Goal: Check status: Check status

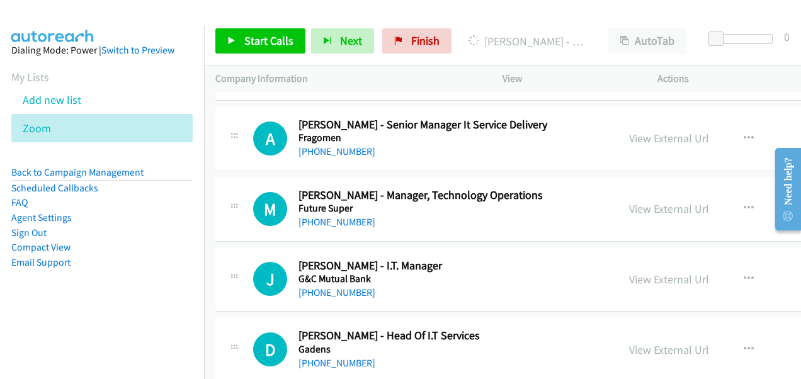
scroll to position [8876, 0]
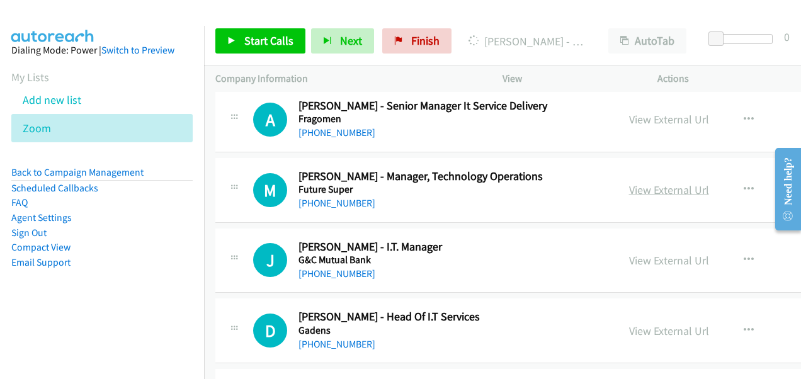
click at [635, 183] on link "View External Url" at bounding box center [669, 190] width 80 height 14
click at [636, 253] on link "View External Url" at bounding box center [669, 260] width 80 height 14
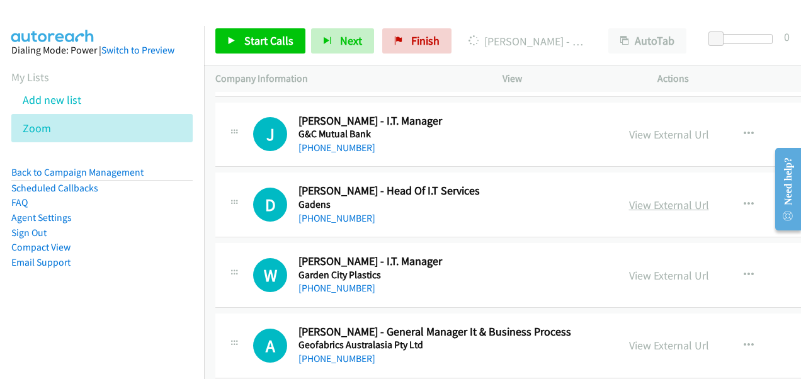
click at [633, 198] on link "View External Url" at bounding box center [669, 205] width 80 height 14
click at [643, 268] on link "View External Url" at bounding box center [669, 275] width 80 height 14
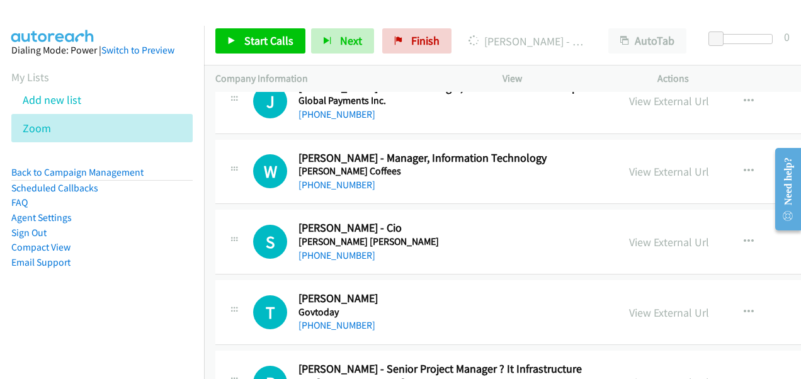
scroll to position [9191, 0]
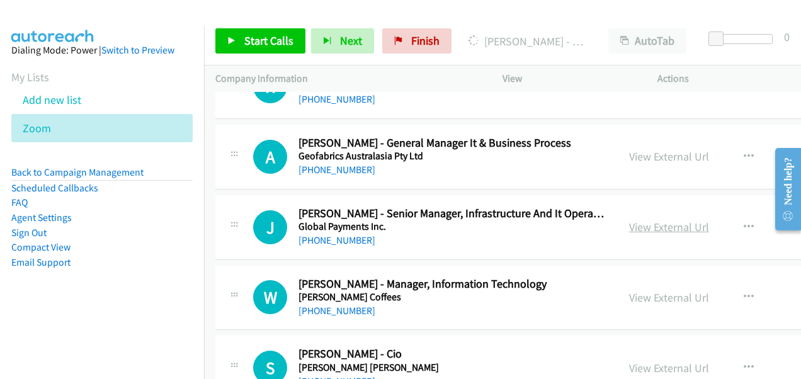
click at [636, 220] on link "View External Url" at bounding box center [669, 227] width 80 height 14
click at [636, 290] on link "View External Url" at bounding box center [669, 297] width 80 height 14
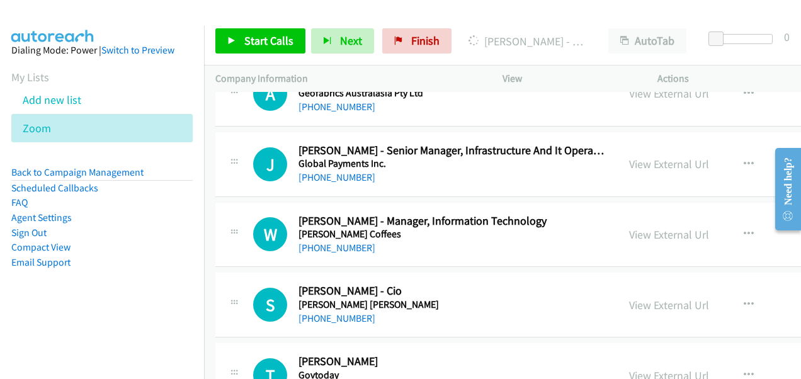
scroll to position [9380, 0]
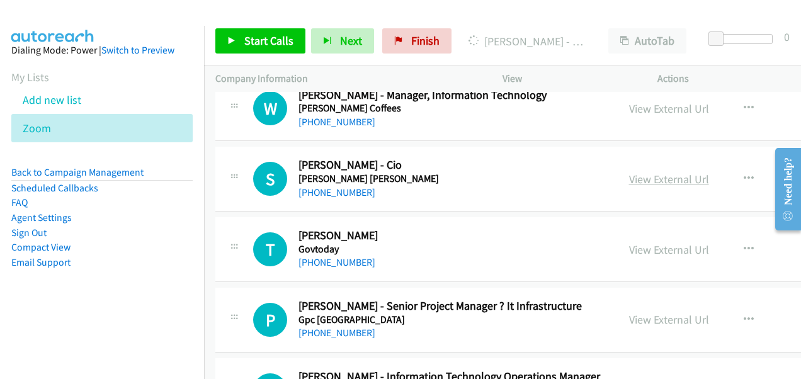
click at [632, 172] on link "View External Url" at bounding box center [669, 179] width 80 height 14
click at [629, 242] on link "View External Url" at bounding box center [669, 249] width 80 height 14
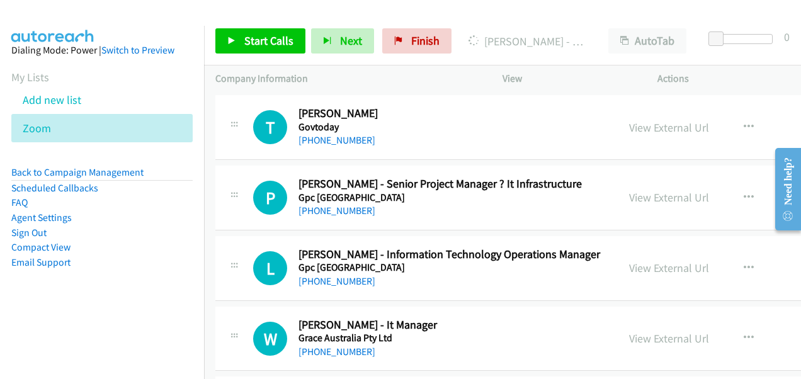
scroll to position [9506, 0]
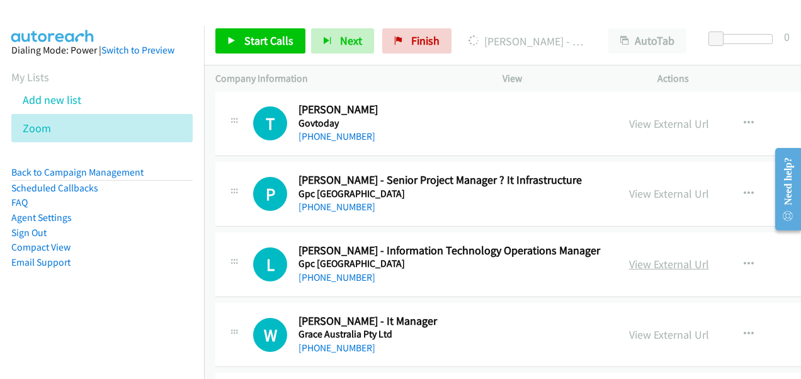
click at [651, 257] on link "View External Url" at bounding box center [669, 264] width 80 height 14
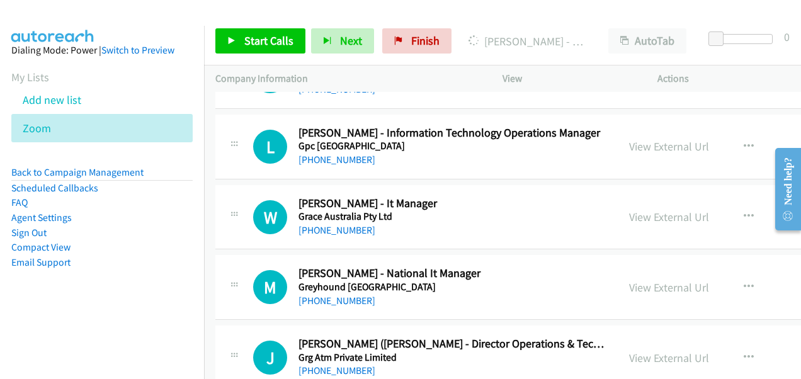
scroll to position [9632, 0]
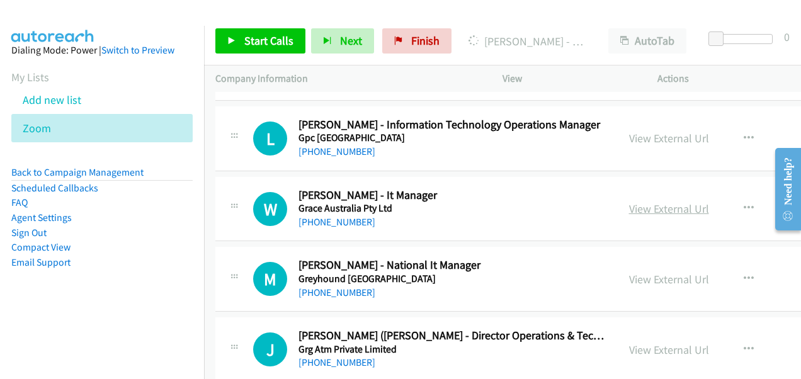
click at [638, 201] on link "View External Url" at bounding box center [669, 208] width 80 height 14
click at [642, 272] on link "View External Url" at bounding box center [669, 279] width 80 height 14
click at [629, 342] on link "View External Url" at bounding box center [669, 349] width 80 height 14
